Goal: Task Accomplishment & Management: Manage account settings

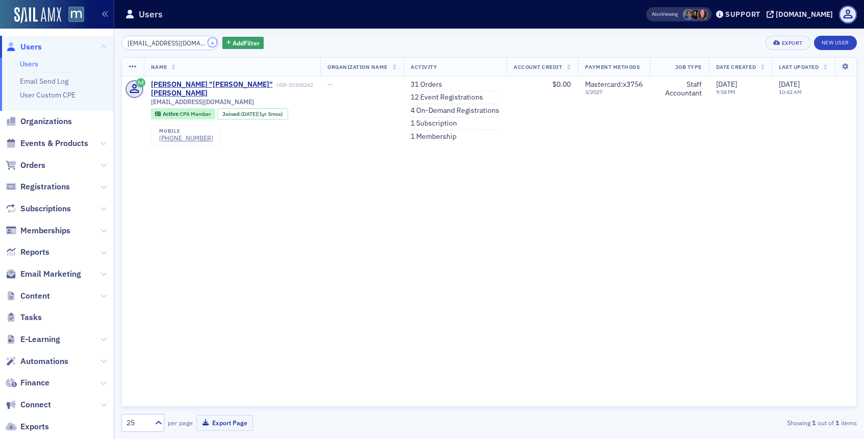
click at [208, 43] on button "×" at bounding box center [212, 42] width 9 height 9
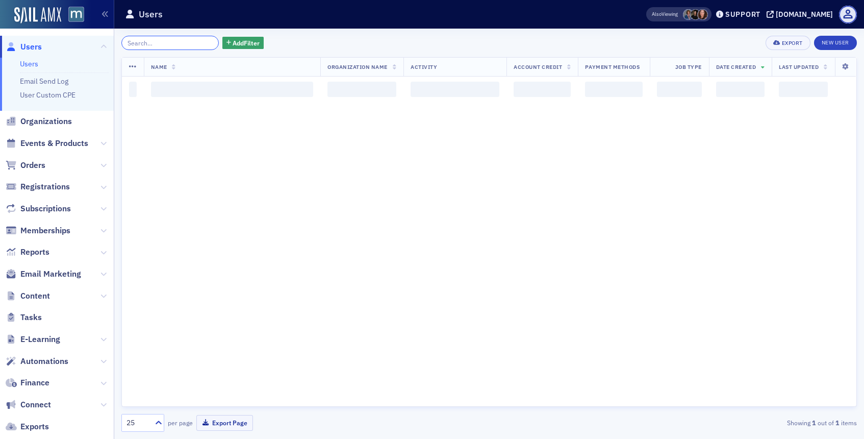
click at [186, 44] on input "search" at bounding box center [169, 43] width 97 height 14
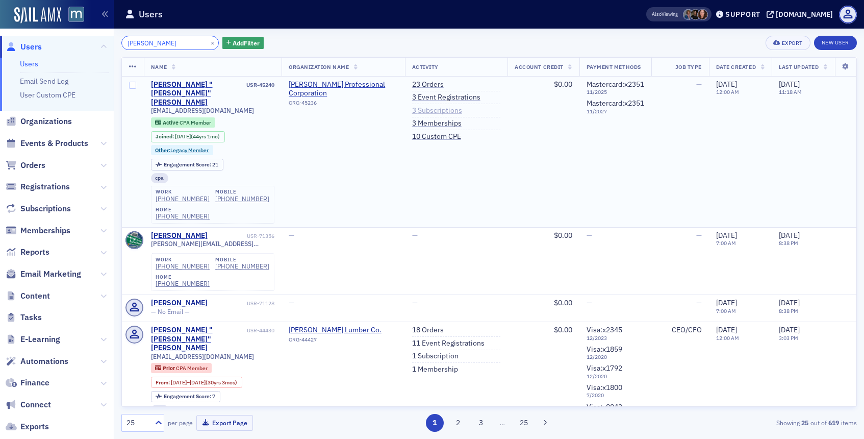
type input "[PERSON_NAME]"
click at [430, 107] on link "3 Subscriptions" at bounding box center [437, 110] width 50 height 9
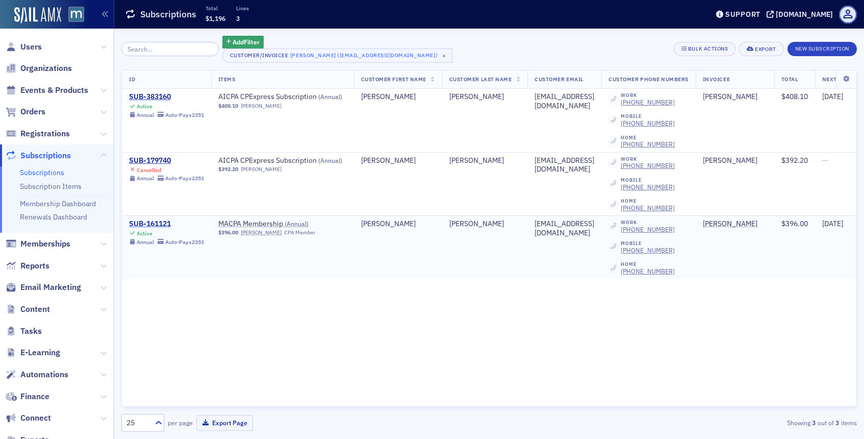
click at [163, 225] on div "SUB-161121" at bounding box center [166, 223] width 75 height 9
click at [153, 96] on div "SUB-383160" at bounding box center [166, 96] width 75 height 9
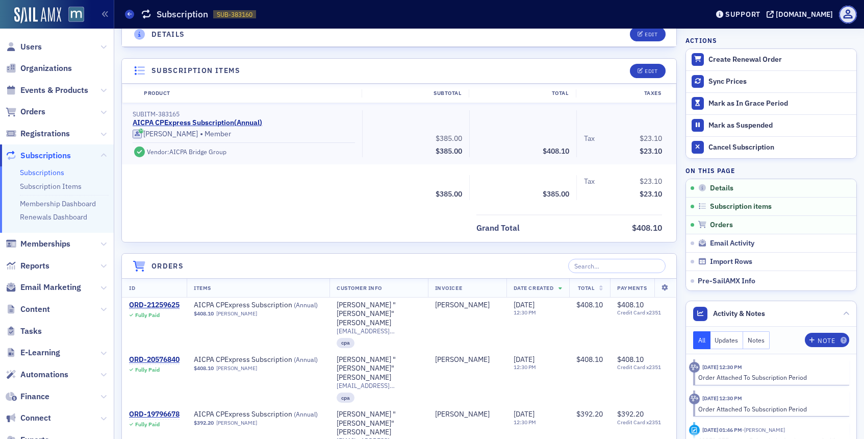
scroll to position [254, 0]
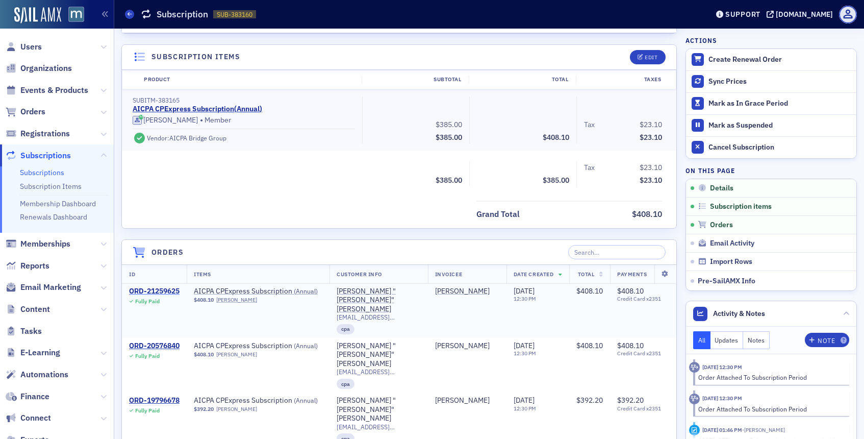
click at [163, 290] on div "ORD-21259625" at bounding box center [154, 291] width 51 height 9
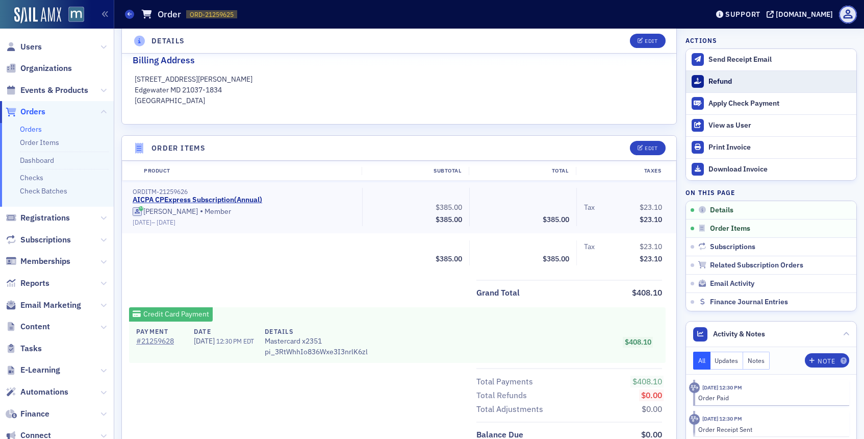
click at [754, 80] on div "Refund" at bounding box center [780, 81] width 143 height 9
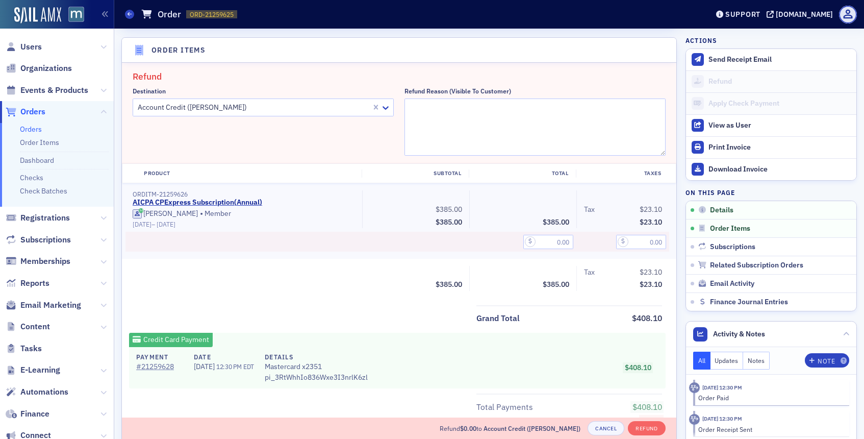
scroll to position [355, 0]
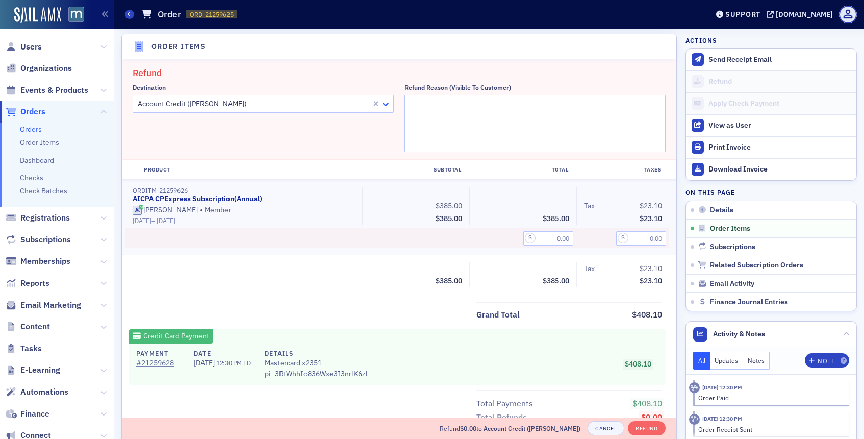
click at [388, 105] on icon at bounding box center [386, 104] width 10 height 10
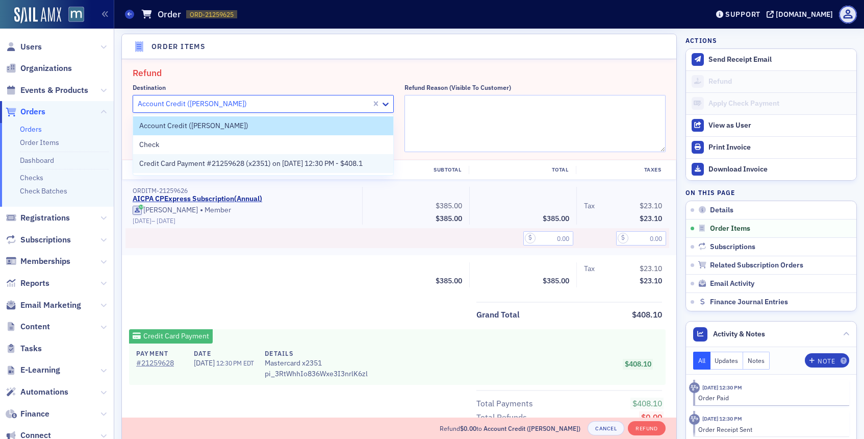
click at [334, 166] on span "Credit Card Payment #21259628 (x2351) on [DATE] 12:30 PM - $408.1" at bounding box center [250, 163] width 223 height 11
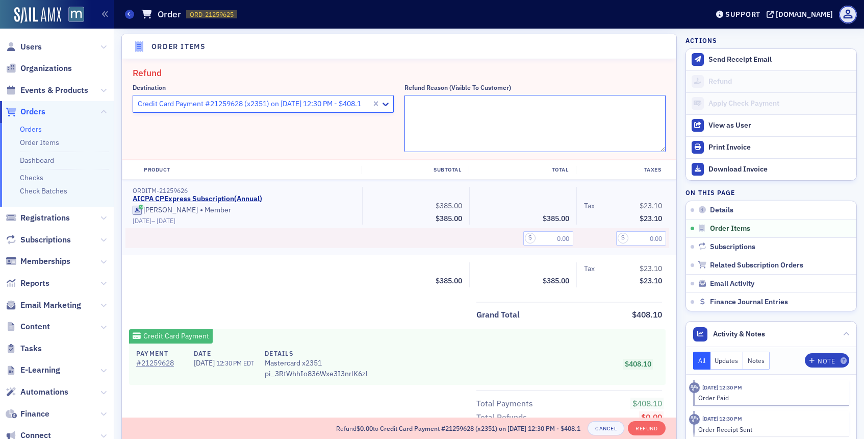
click at [449, 102] on textarea "Refund Reason (Visible to Customer)" at bounding box center [535, 123] width 261 height 57
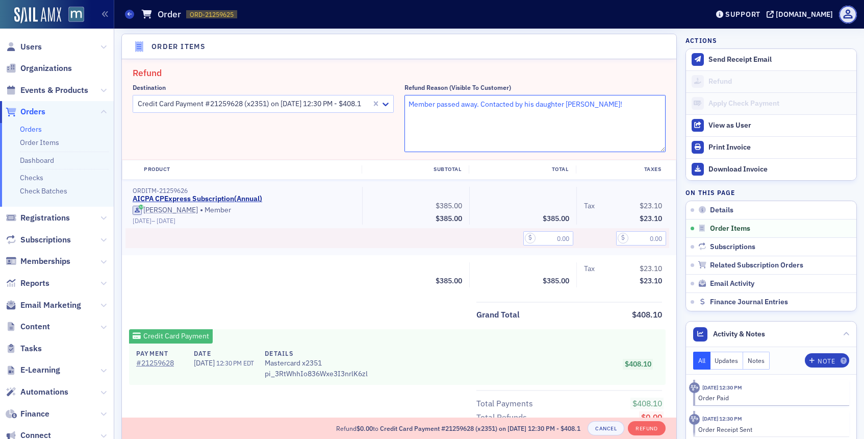
type textarea "Member passed away. Contacted by his daughter [PERSON_NAME]!"
click at [546, 239] on input "text" at bounding box center [548, 238] width 50 height 14
type input "385.00"
click at [633, 237] on input "text" at bounding box center [641, 238] width 50 height 14
type input "23.10"
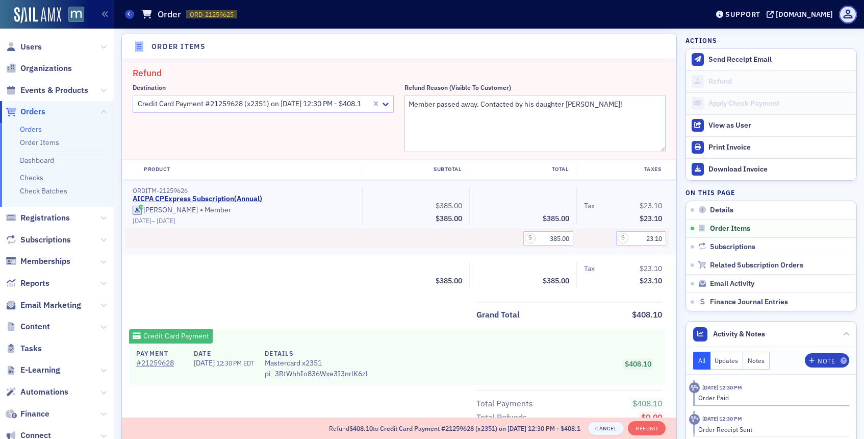
click at [613, 270] on div "Tax $23.10" at bounding box center [623, 268] width 78 height 13
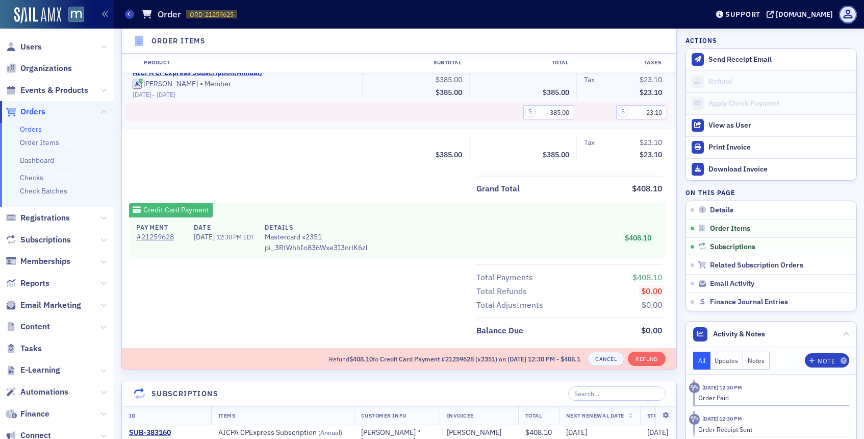
scroll to position [484, 0]
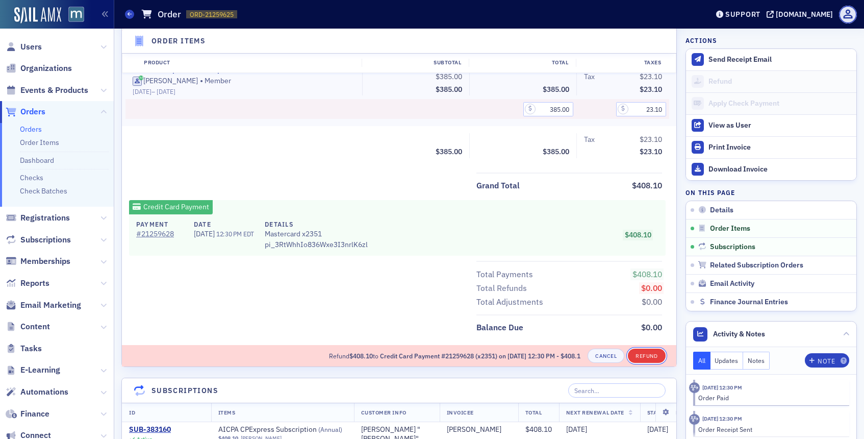
click at [647, 352] on button "Refund" at bounding box center [646, 355] width 37 height 14
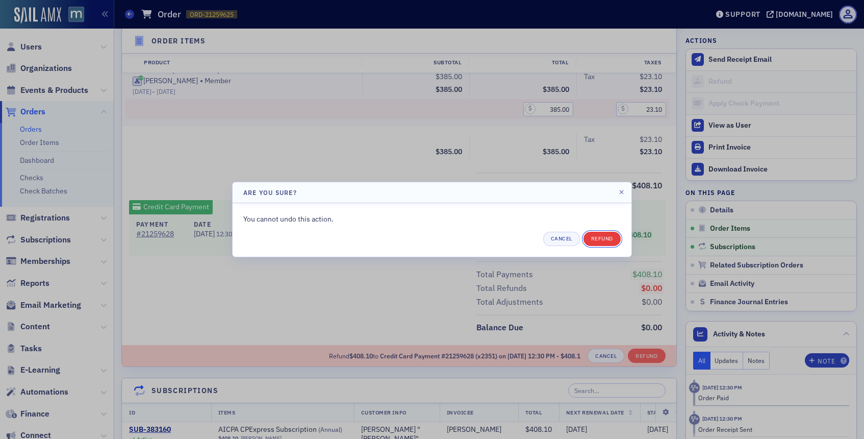
click at [591, 237] on button "Refund" at bounding box center [602, 239] width 37 height 14
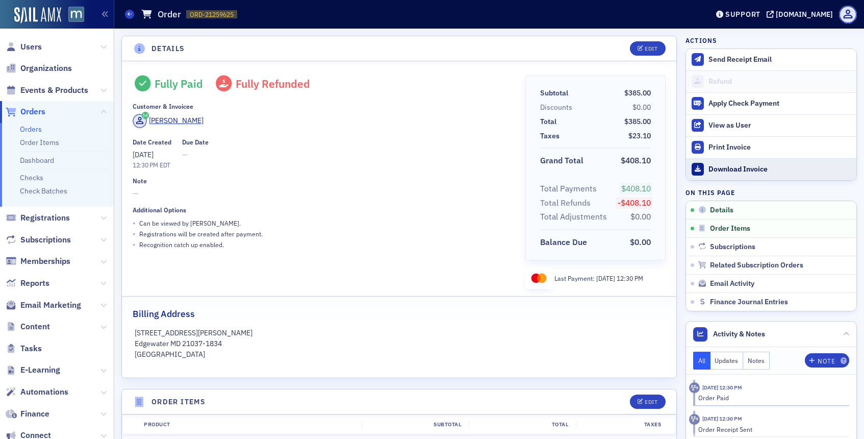
click at [757, 170] on div "Download Invoice" at bounding box center [780, 169] width 143 height 9
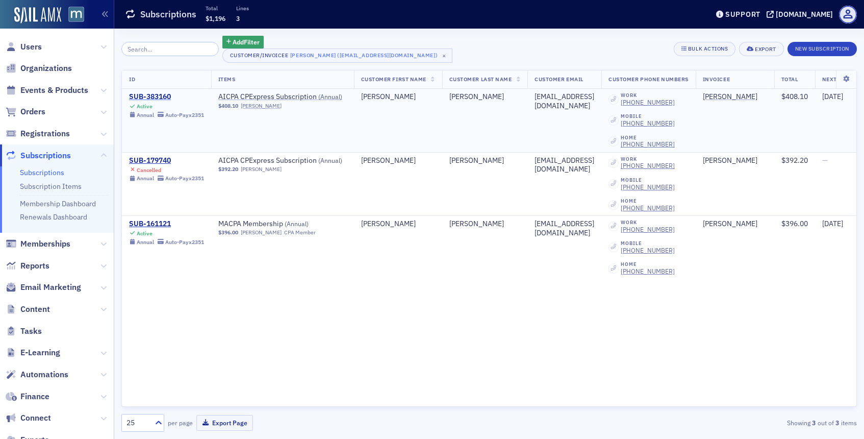
click at [162, 94] on div "SUB-383160" at bounding box center [166, 96] width 75 height 9
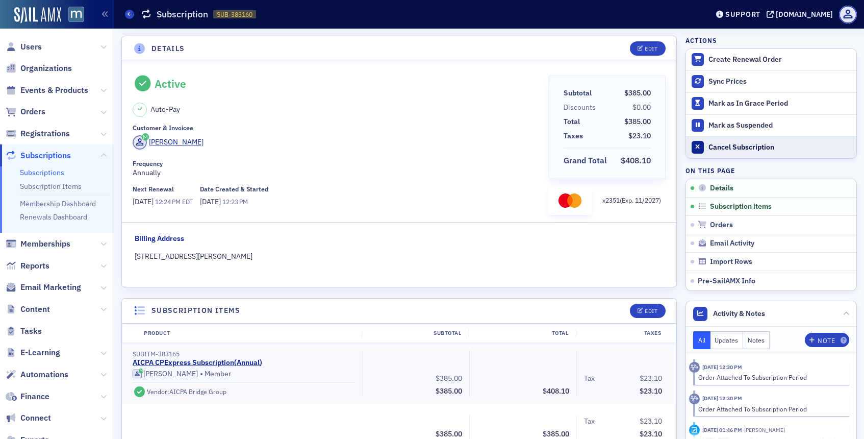
click at [716, 139] on button "Cancel Subscription" at bounding box center [771, 147] width 170 height 22
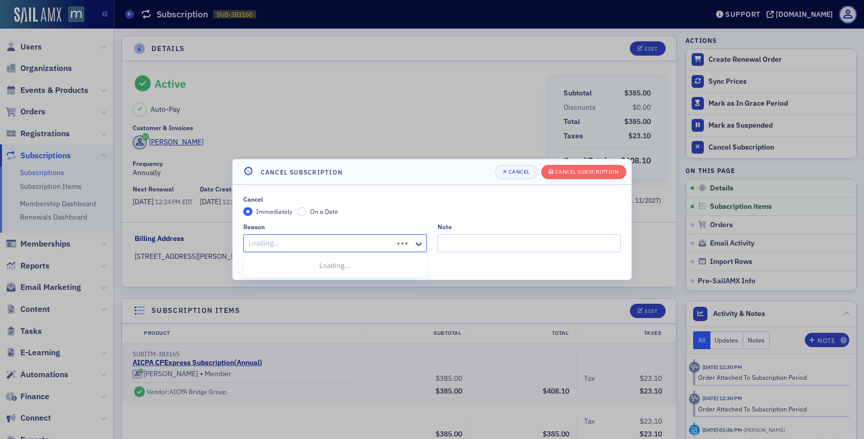
click at [363, 250] on div "Loading..." at bounding box center [318, 243] width 149 height 15
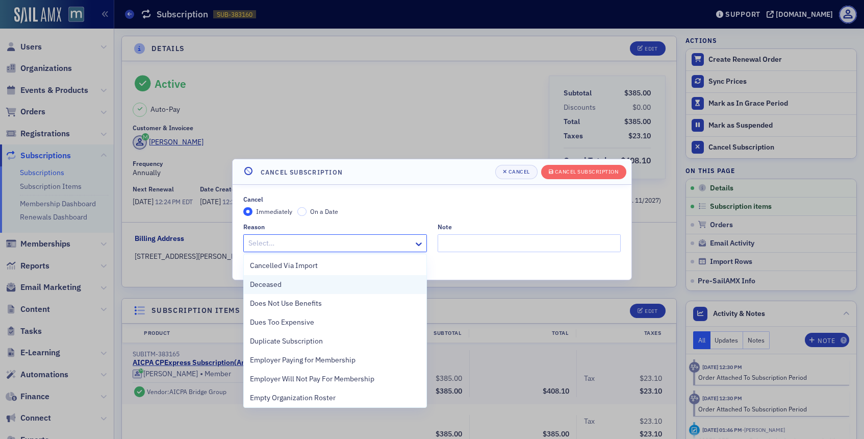
click at [329, 280] on div "Deceased" at bounding box center [335, 284] width 170 height 11
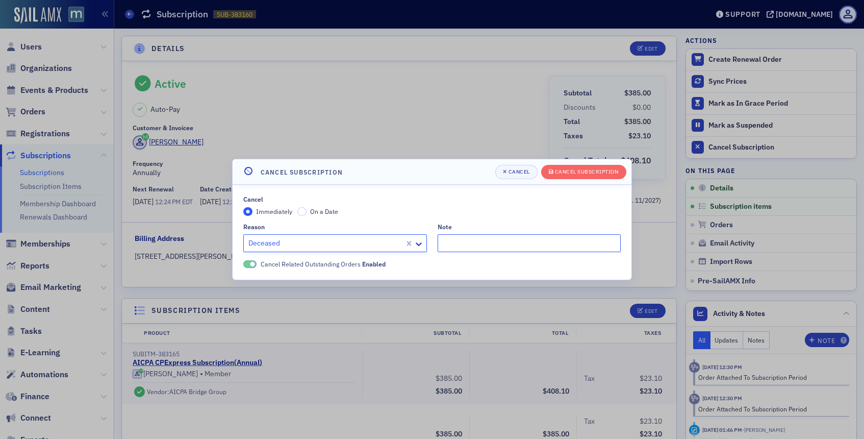
click at [451, 245] on input "Note" at bounding box center [530, 243] width 184 height 18
type input "Member passed away, reported by daughter Emily!"
click at [591, 173] on div "Cancel Subscription" at bounding box center [587, 172] width 64 height 6
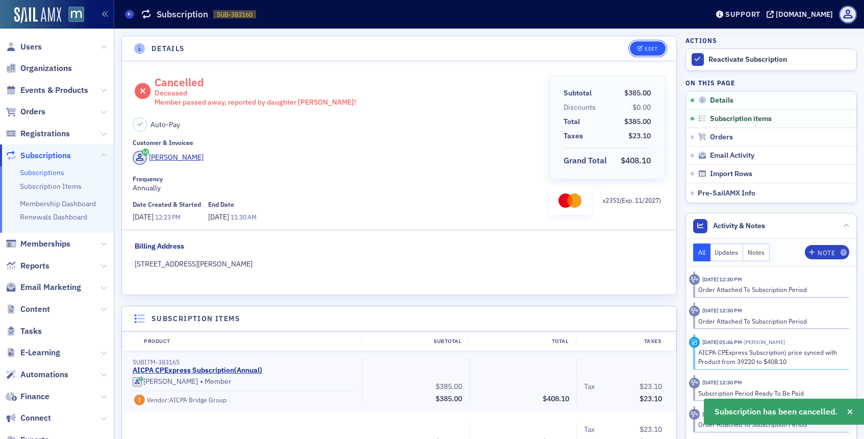
click at [641, 51] on icon "button" at bounding box center [641, 49] width 6 height 6
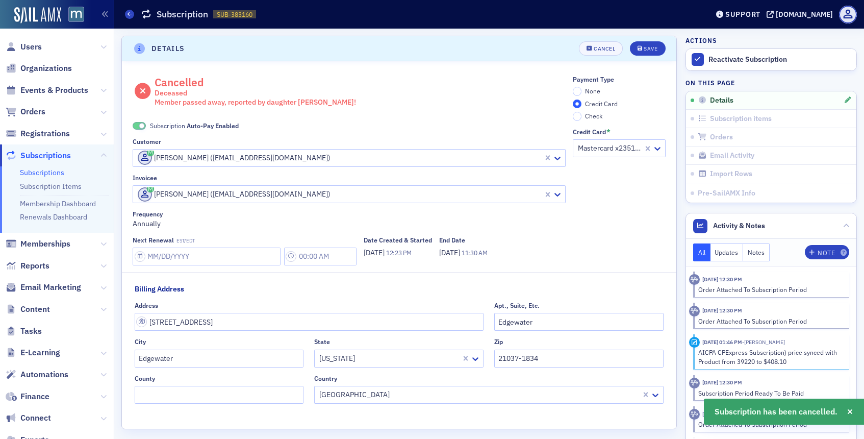
scroll to position [2, 0]
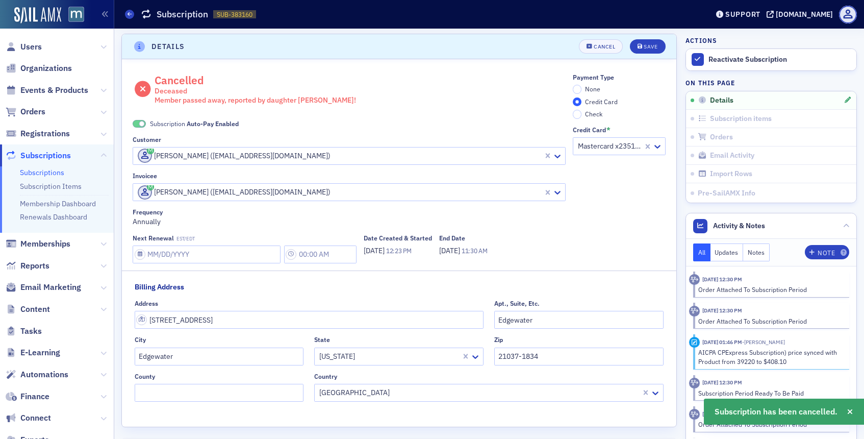
click at [141, 121] on span at bounding box center [142, 124] width 6 height 6
click at [577, 88] on input "None" at bounding box center [577, 89] width 9 height 9
click at [652, 44] on div "Save" at bounding box center [651, 47] width 14 height 6
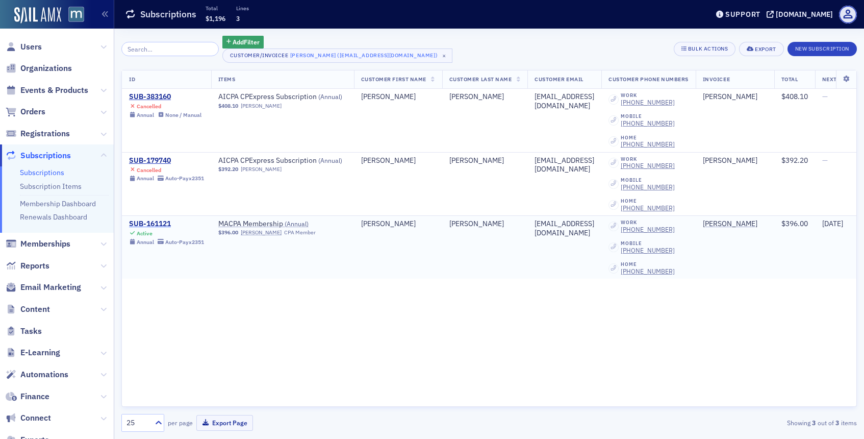
click at [159, 223] on div "SUB-161121" at bounding box center [166, 223] width 75 height 9
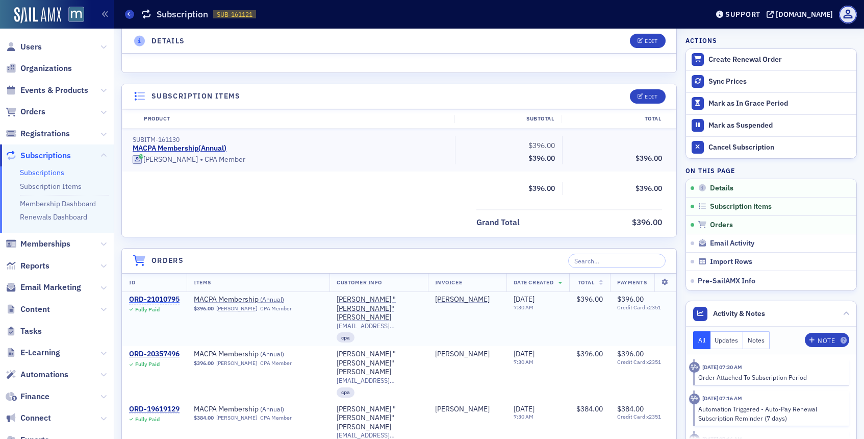
click at [170, 298] on div "ORD-21010795" at bounding box center [154, 299] width 51 height 9
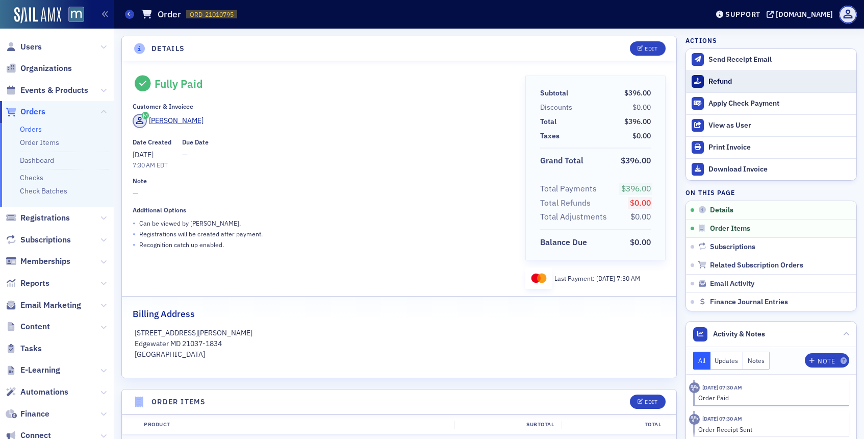
click at [725, 80] on div "Refund" at bounding box center [780, 81] width 143 height 9
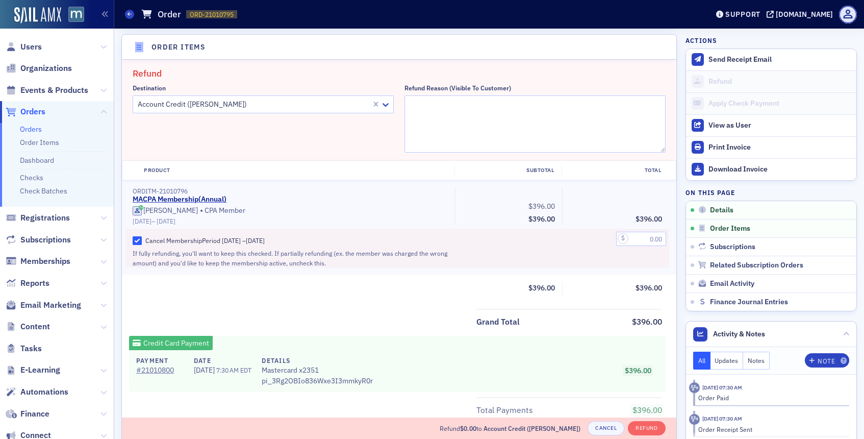
scroll to position [355, 0]
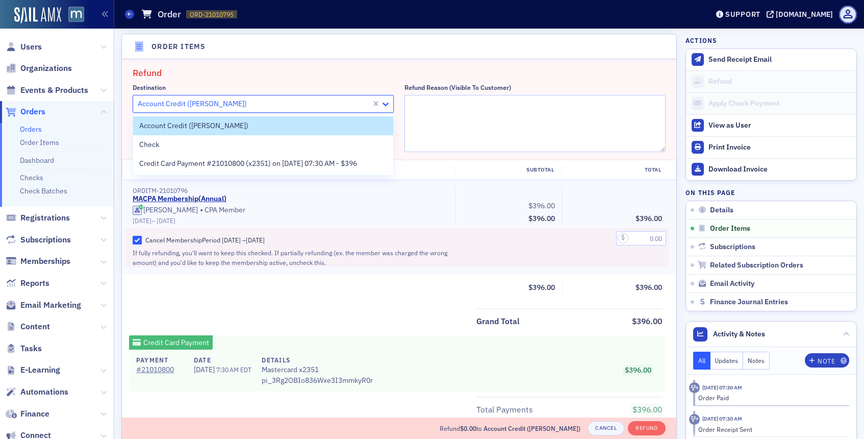
click at [386, 104] on icon at bounding box center [386, 104] width 10 height 10
click at [347, 163] on span "Credit Card Payment #21010800 (x2351) on 7/1/2025 07:30 AM - $396" at bounding box center [248, 163] width 218 height 11
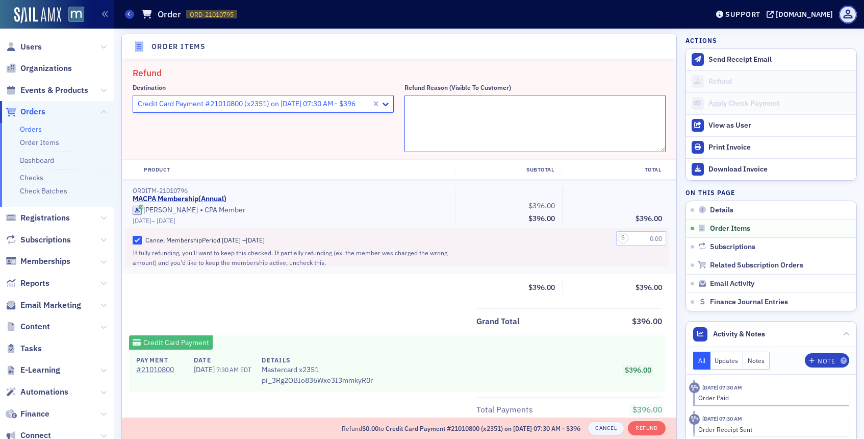
click at [441, 120] on textarea "Refund Reason (Visible to Customer)" at bounding box center [535, 123] width 261 height 57
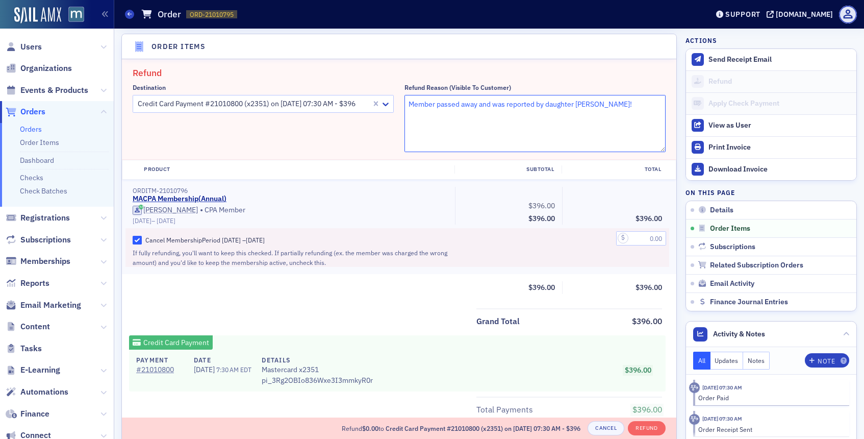
type textarea "Member passed away and was reported by daughter Emily!"
click at [637, 242] on input "text" at bounding box center [641, 238] width 50 height 14
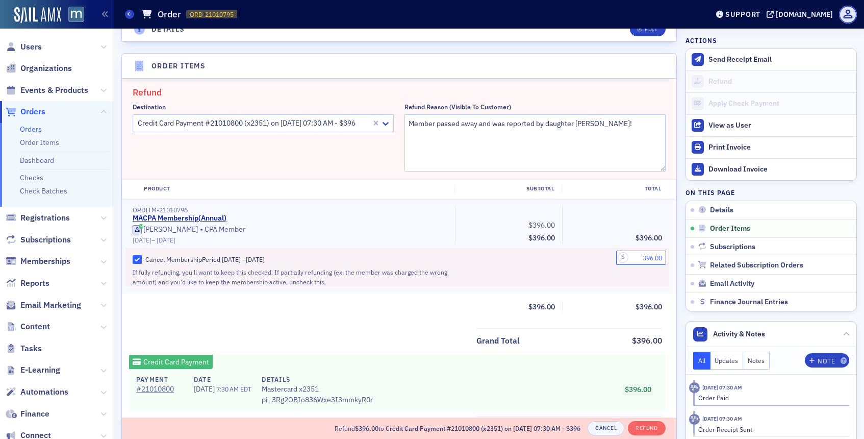
scroll to position [427, 0]
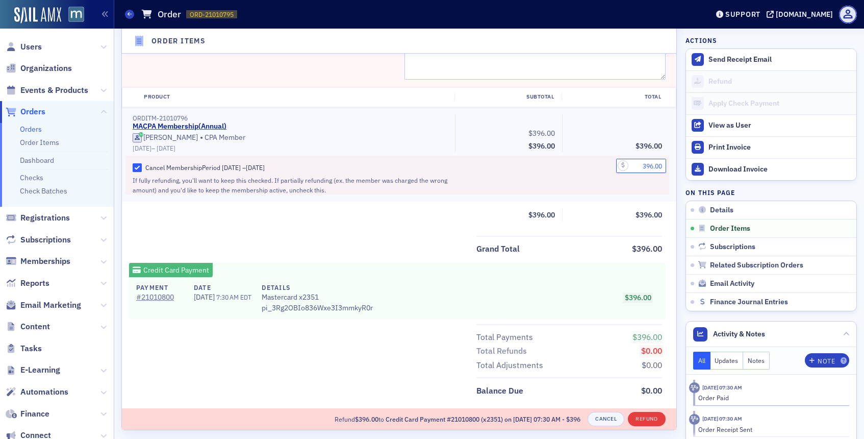
type input "396.00"
click at [645, 418] on button "Refund" at bounding box center [646, 419] width 37 height 14
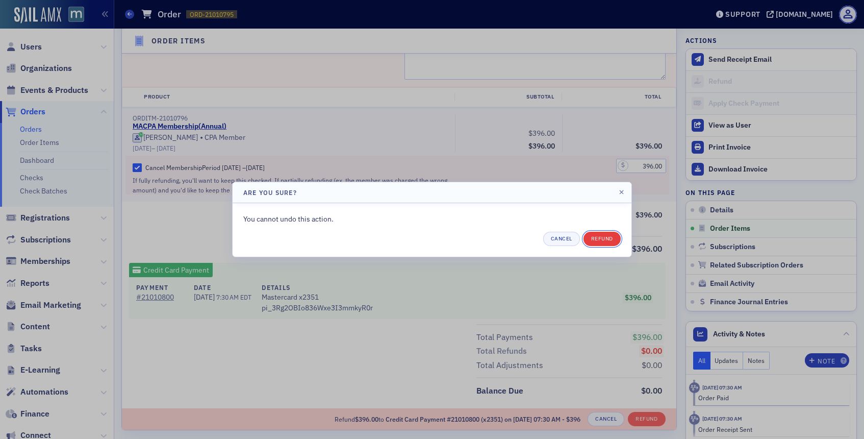
click at [602, 239] on button "Refund" at bounding box center [602, 239] width 37 height 14
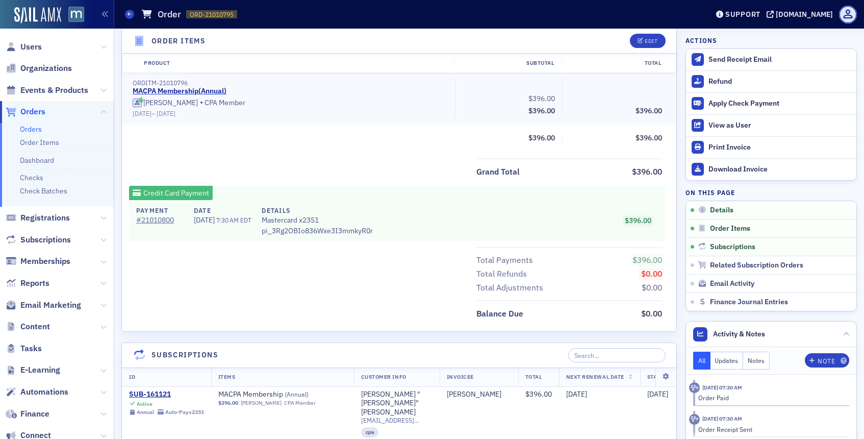
scroll to position [224, 0]
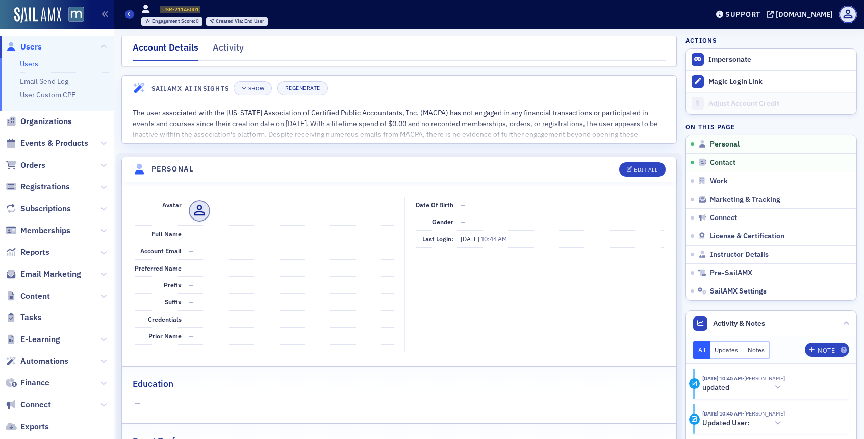
scroll to position [119, 0]
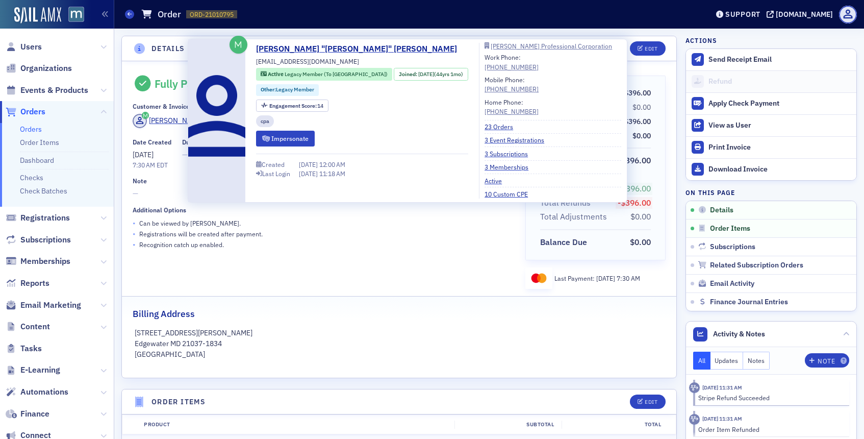
click at [302, 62] on span "[EMAIL_ADDRESS][DOMAIN_NAME]" at bounding box center [307, 61] width 103 height 9
copy div "[EMAIL_ADDRESS][DOMAIN_NAME]"
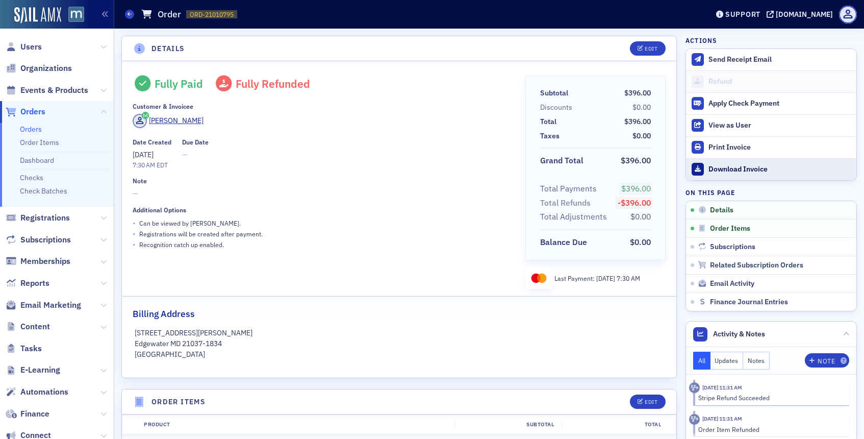
click at [713, 178] on link "Download Invoice" at bounding box center [771, 169] width 170 height 22
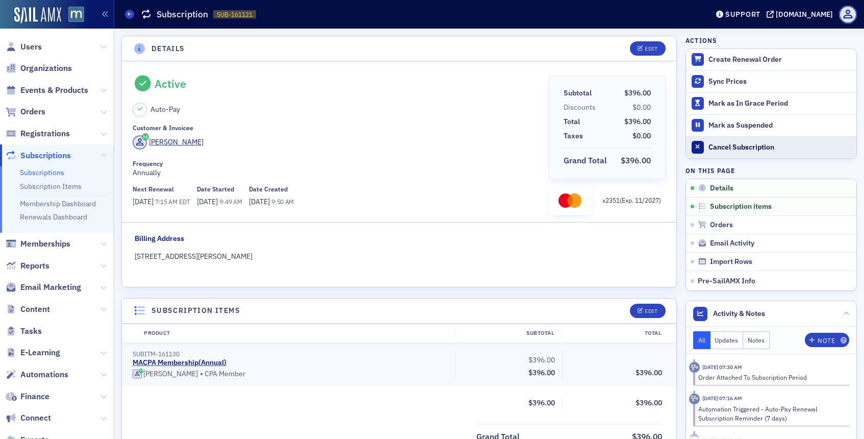
click at [741, 148] on div "Cancel Subscription" at bounding box center [780, 147] width 143 height 9
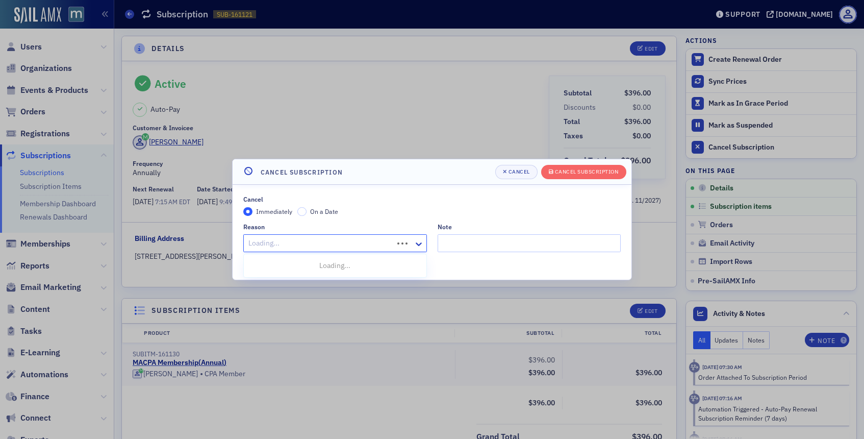
click at [374, 237] on div at bounding box center [319, 243] width 145 height 13
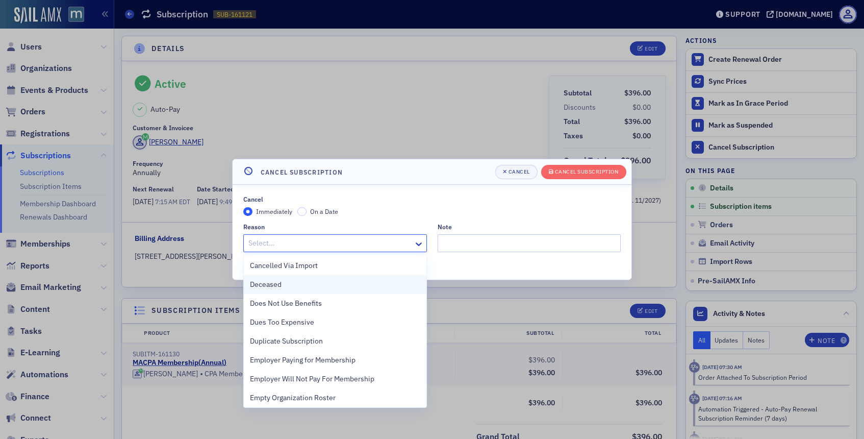
click at [326, 286] on div "Deceased" at bounding box center [335, 284] width 170 height 11
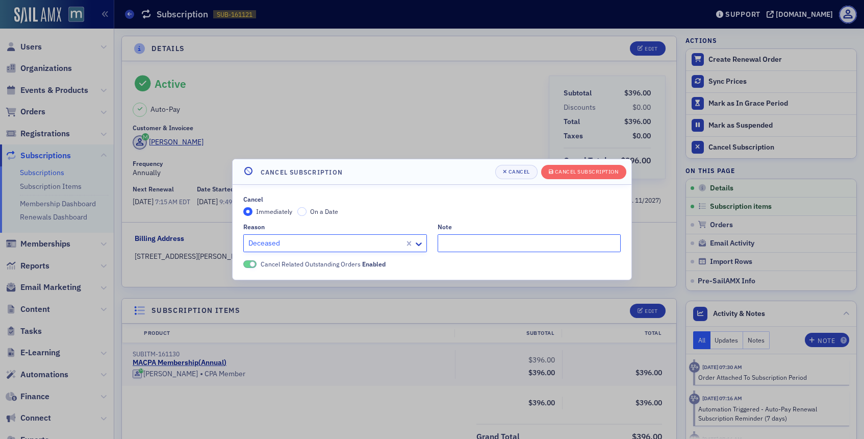
click at [474, 245] on input "Note" at bounding box center [530, 243] width 184 height 18
type input "Daughter reported he passed away!"
click at [592, 175] on span "Cancel Subscription" at bounding box center [584, 172] width 70 height 8
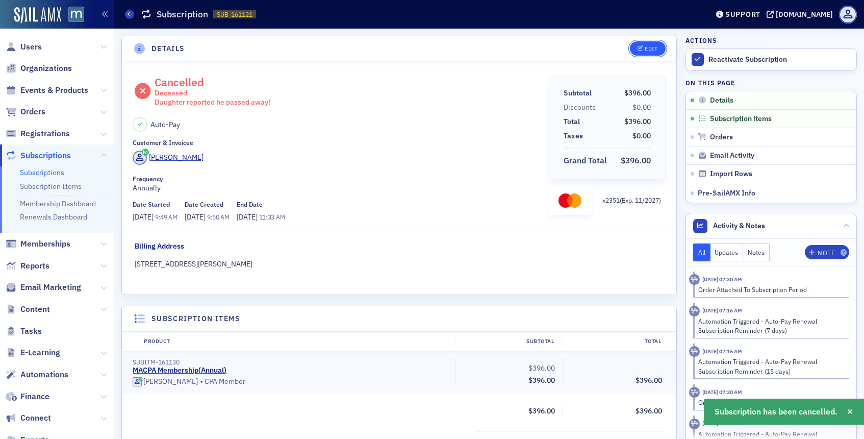
click at [644, 53] on button "Edit" at bounding box center [647, 48] width 35 height 14
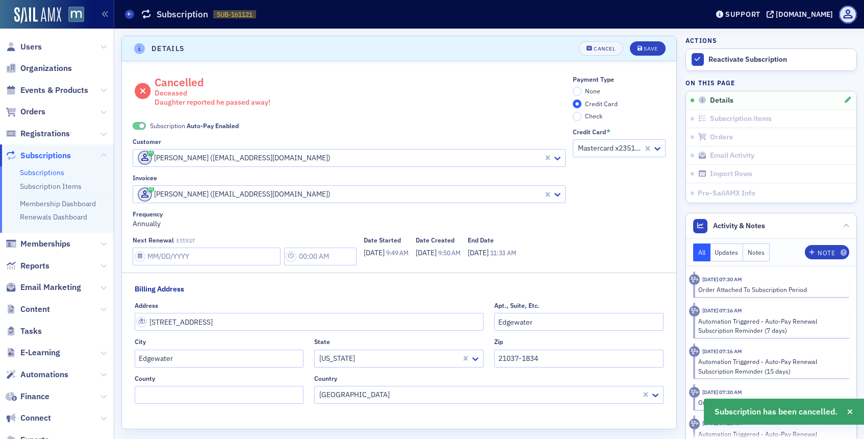
scroll to position [2, 0]
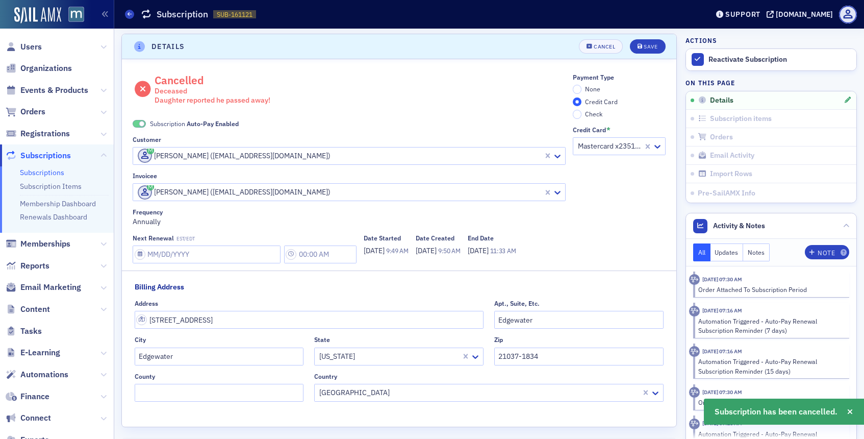
click at [142, 121] on span at bounding box center [142, 124] width 6 height 6
click at [575, 88] on input "None" at bounding box center [577, 89] width 9 height 9
click at [642, 48] on icon "submit" at bounding box center [640, 47] width 5 height 6
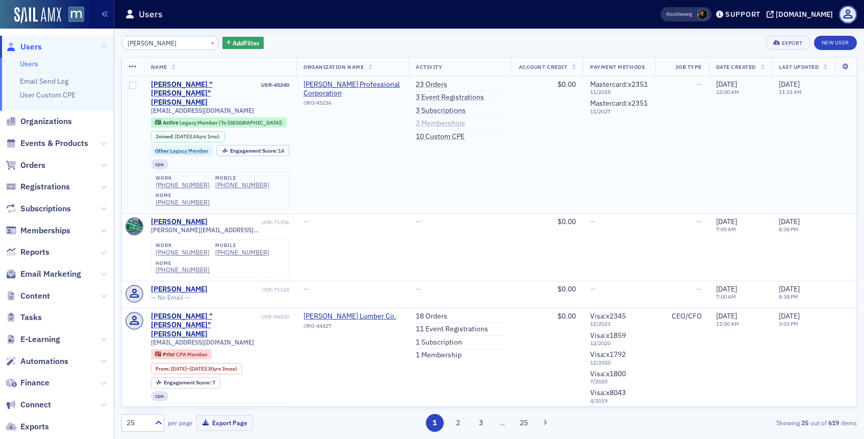
click at [432, 125] on link "3 Memberships" at bounding box center [440, 123] width 49 height 9
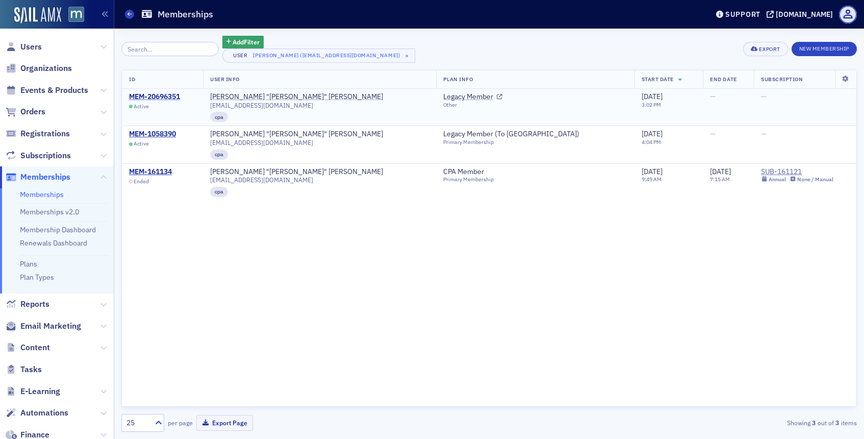
click at [166, 97] on div "MEM-20696351" at bounding box center [154, 96] width 51 height 9
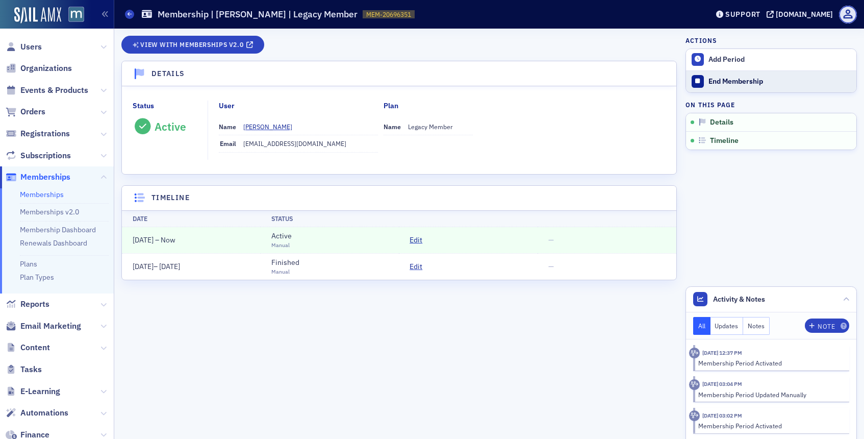
click at [727, 78] on div "End Membership" at bounding box center [780, 81] width 143 height 9
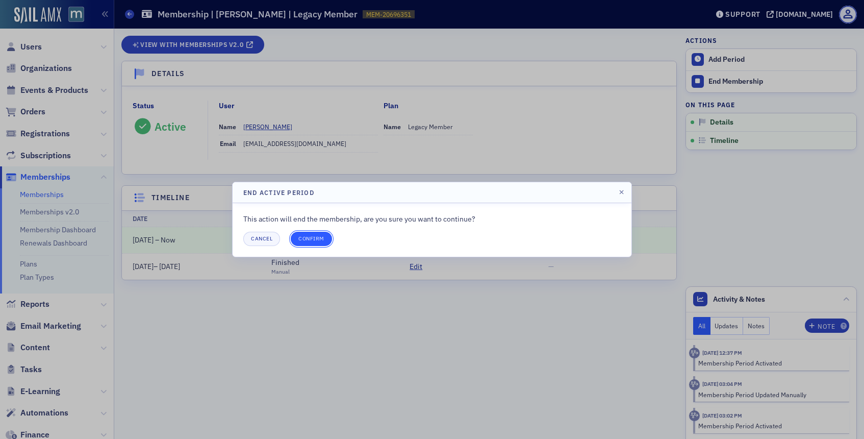
click at [321, 241] on button "Confirm" at bounding box center [311, 239] width 41 height 14
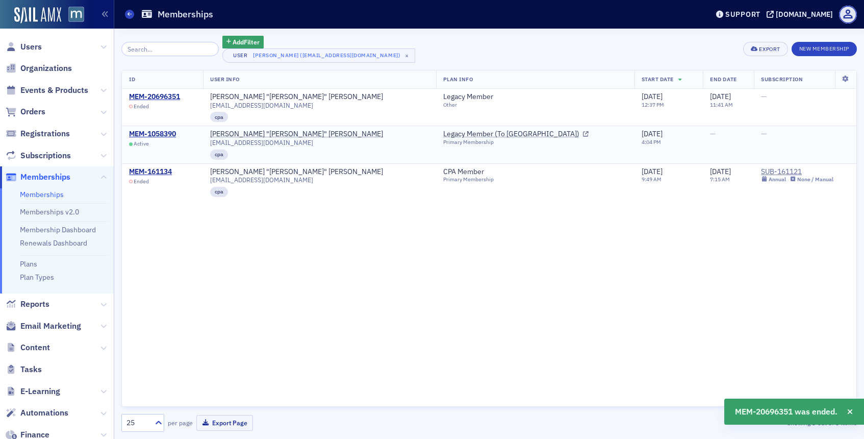
click at [161, 139] on div "MEM-1058390 Active" at bounding box center [152, 138] width 47 height 17
click at [166, 131] on div "MEM-1058390" at bounding box center [152, 134] width 47 height 9
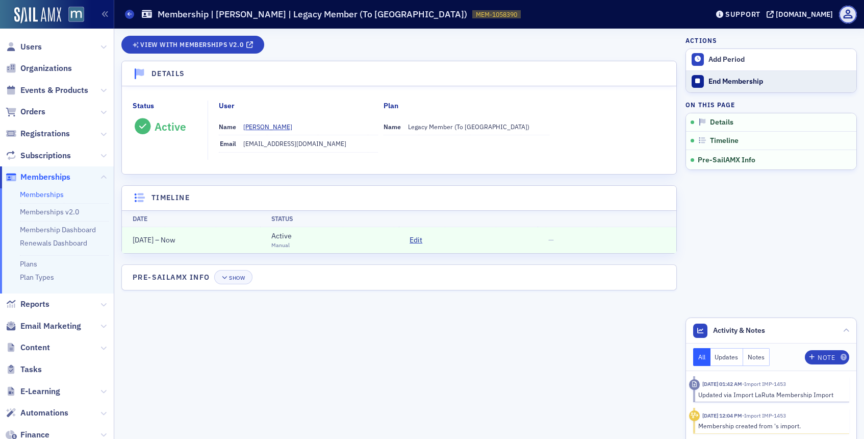
click at [744, 77] on div "End Membership" at bounding box center [780, 81] width 143 height 9
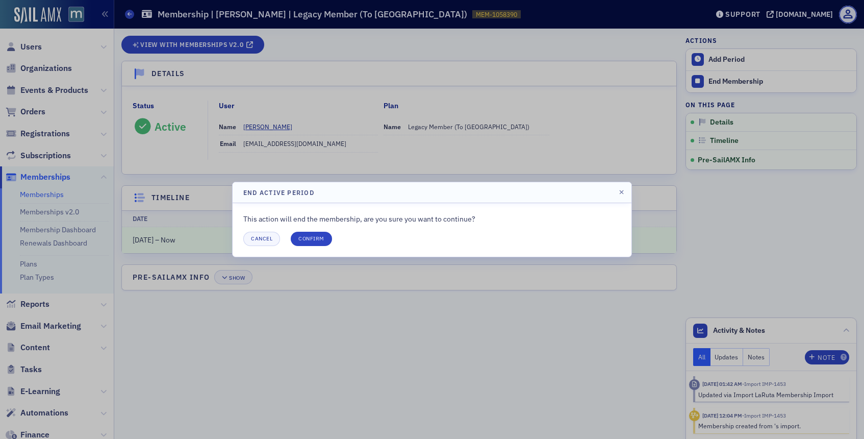
click at [316, 229] on div "This action will end the membership, are you sure you want to continue? Cancel …" at bounding box center [431, 230] width 377 height 32
click at [315, 236] on button "Confirm" at bounding box center [311, 239] width 41 height 14
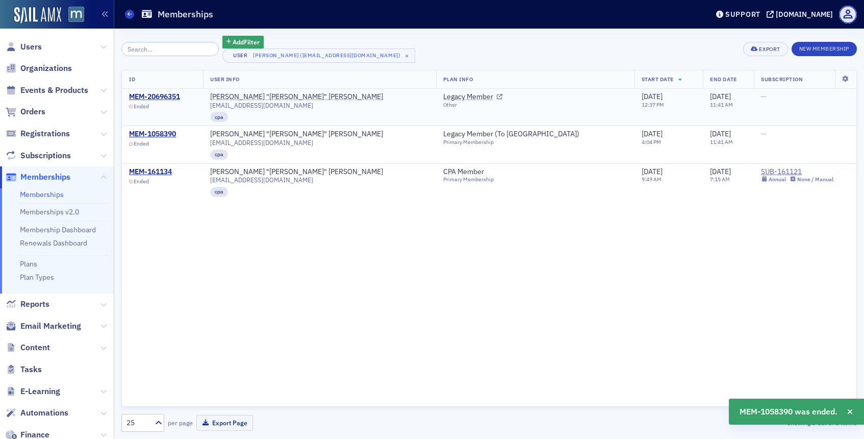
click at [150, 102] on div "MEM-20696351 Ended" at bounding box center [154, 100] width 51 height 17
click at [163, 96] on div "MEM-20696351" at bounding box center [154, 96] width 51 height 9
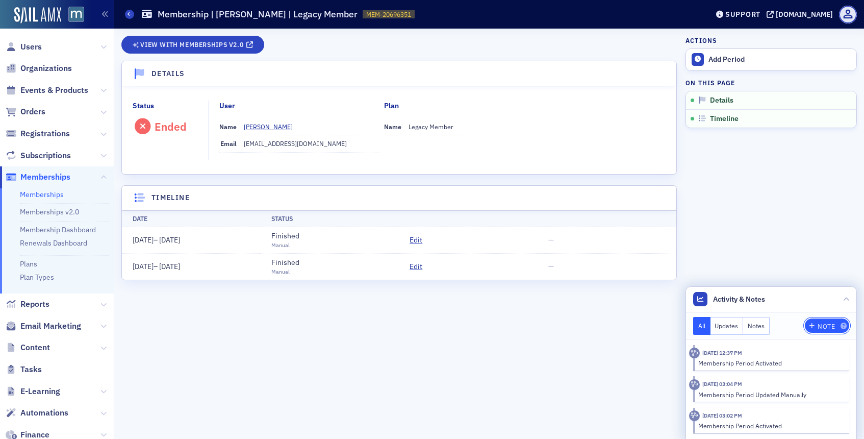
click at [824, 320] on button "Note" at bounding box center [827, 325] width 44 height 14
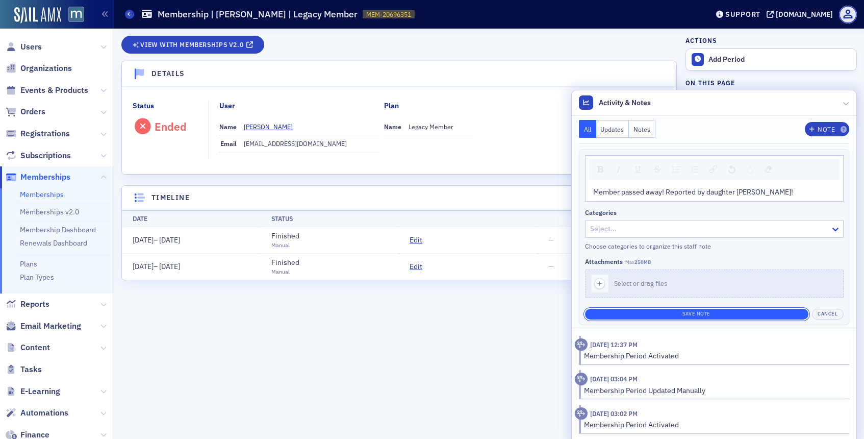
click at [693, 311] on button "Save Note" at bounding box center [696, 314] width 223 height 11
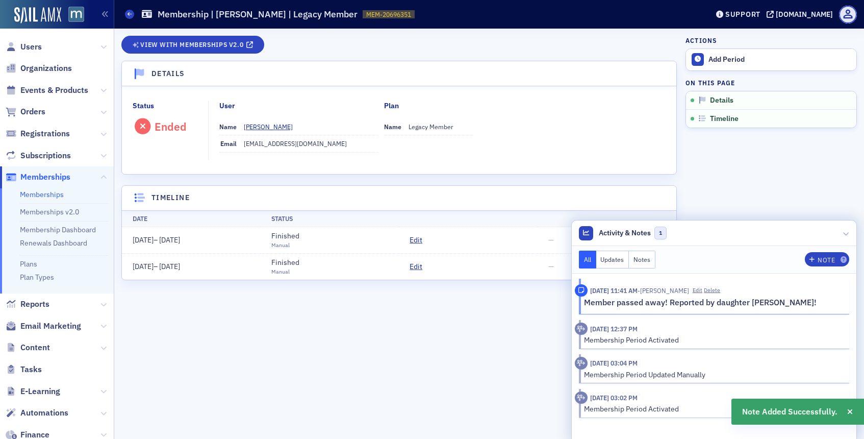
click at [497, 339] on div "View with Memberships v2.0 Details Status Ended User Name Ron Gerbasi Email rge…" at bounding box center [399, 234] width 556 height 396
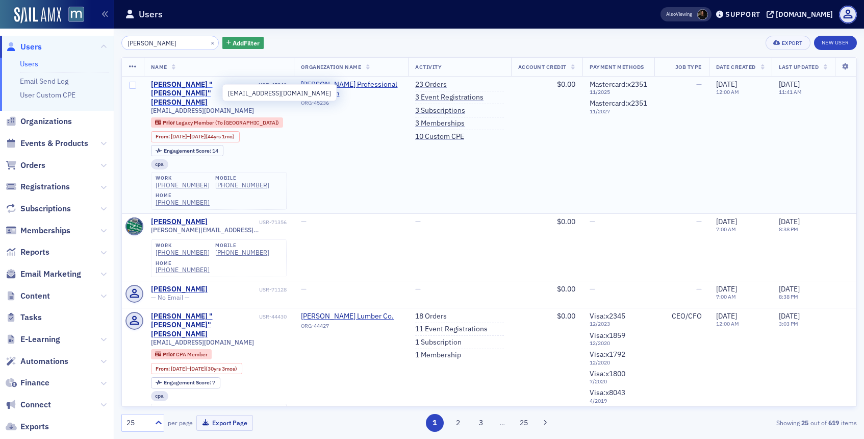
click at [194, 84] on div "[PERSON_NAME] "[PERSON_NAME]" [PERSON_NAME]" at bounding box center [204, 93] width 106 height 27
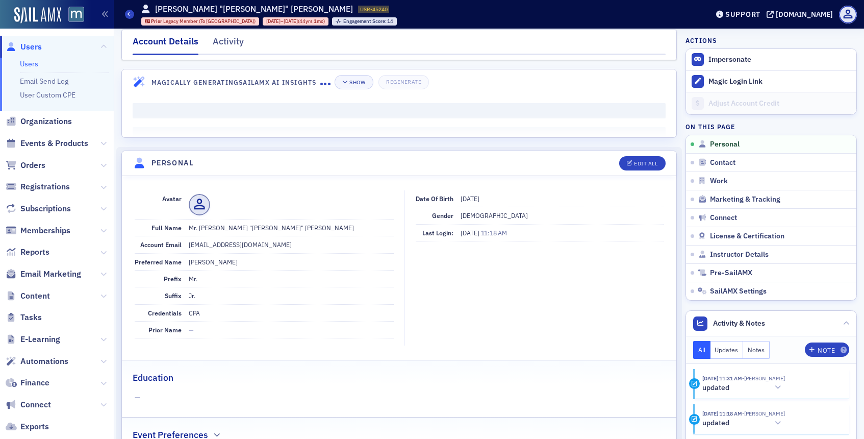
scroll to position [2, 0]
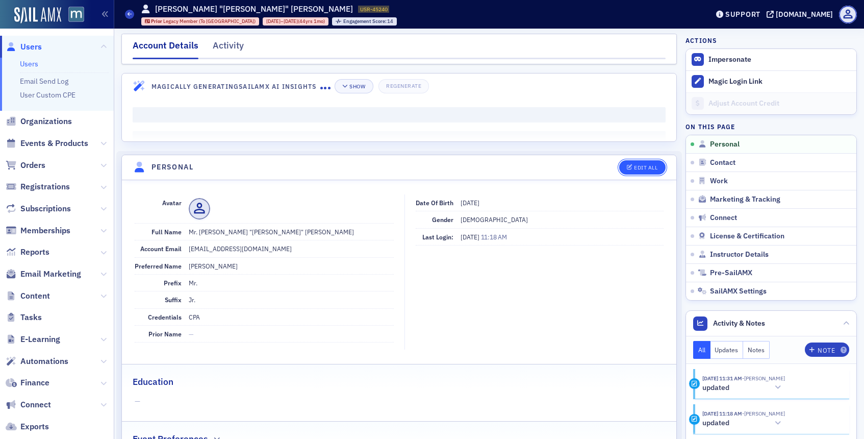
click at [634, 167] on div "Edit All" at bounding box center [645, 168] width 23 height 6
select select "US"
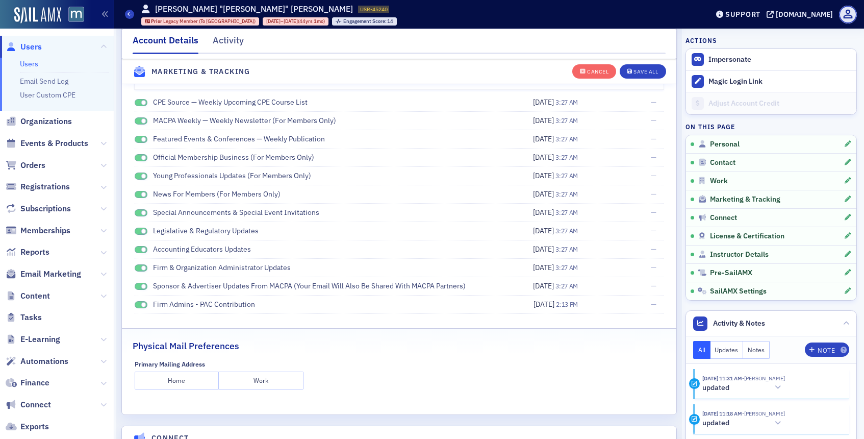
scroll to position [1476, 0]
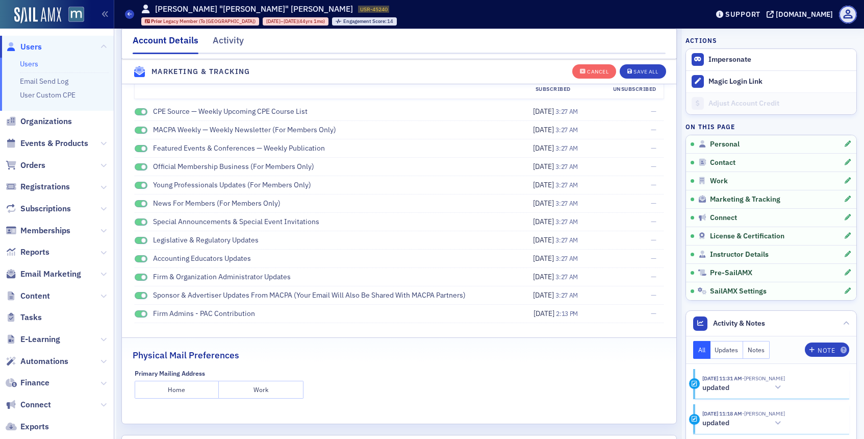
click at [140, 311] on span at bounding box center [141, 314] width 13 height 8
click at [145, 288] on li "Sponsor & Advertiser Updates from MACPA (Your email will also be shared with MA…" at bounding box center [399, 295] width 529 height 18
click at [144, 293] on span at bounding box center [144, 296] width 6 height 6
click at [143, 294] on span at bounding box center [141, 296] width 13 height 8
click at [144, 309] on div "Firm Admins - PAC Contribution" at bounding box center [321, 313] width 372 height 11
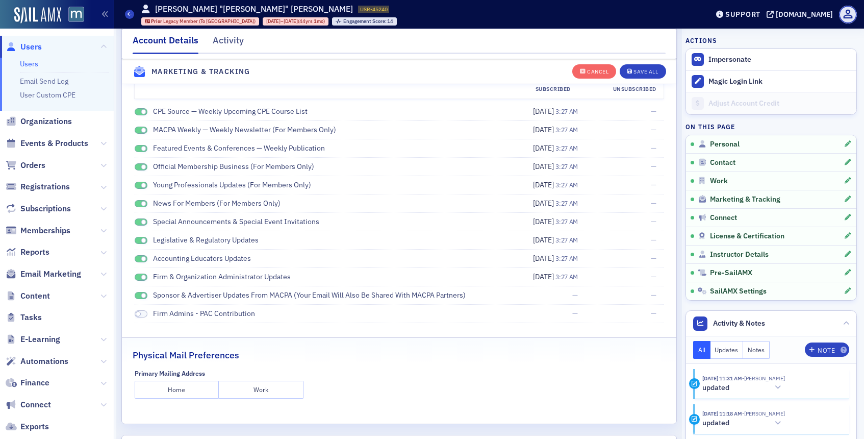
click at [144, 312] on span at bounding box center [141, 314] width 13 height 8
click at [627, 75] on button "Save All" at bounding box center [643, 71] width 46 height 14
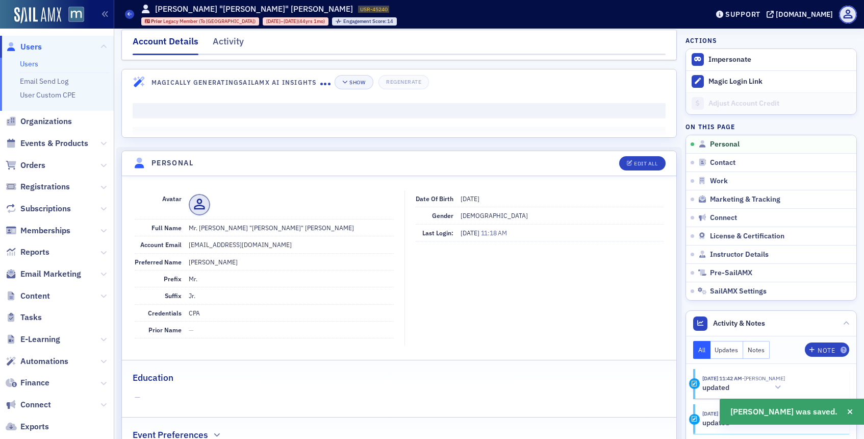
scroll to position [0, 0]
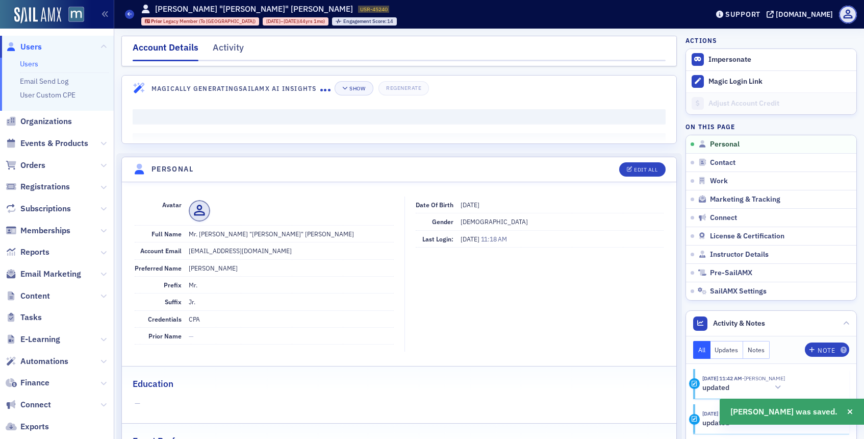
click at [33, 44] on span "Users" at bounding box center [30, 46] width 21 height 11
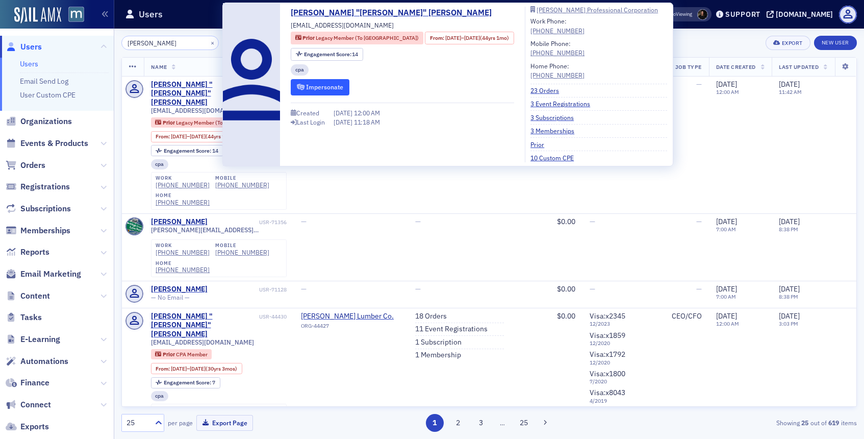
click at [321, 89] on button "Impersonate" at bounding box center [320, 87] width 59 height 16
